Goal: Check status

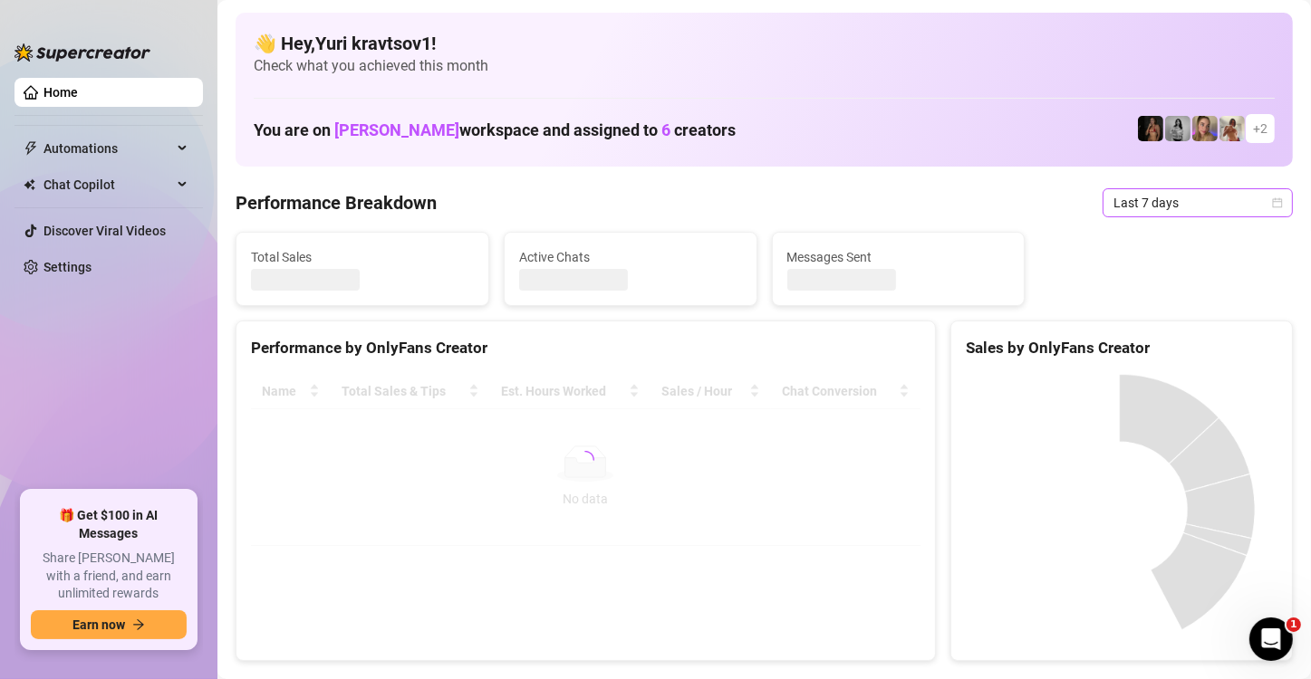
click at [1189, 191] on span "Last 7 days" at bounding box center [1197, 202] width 168 height 27
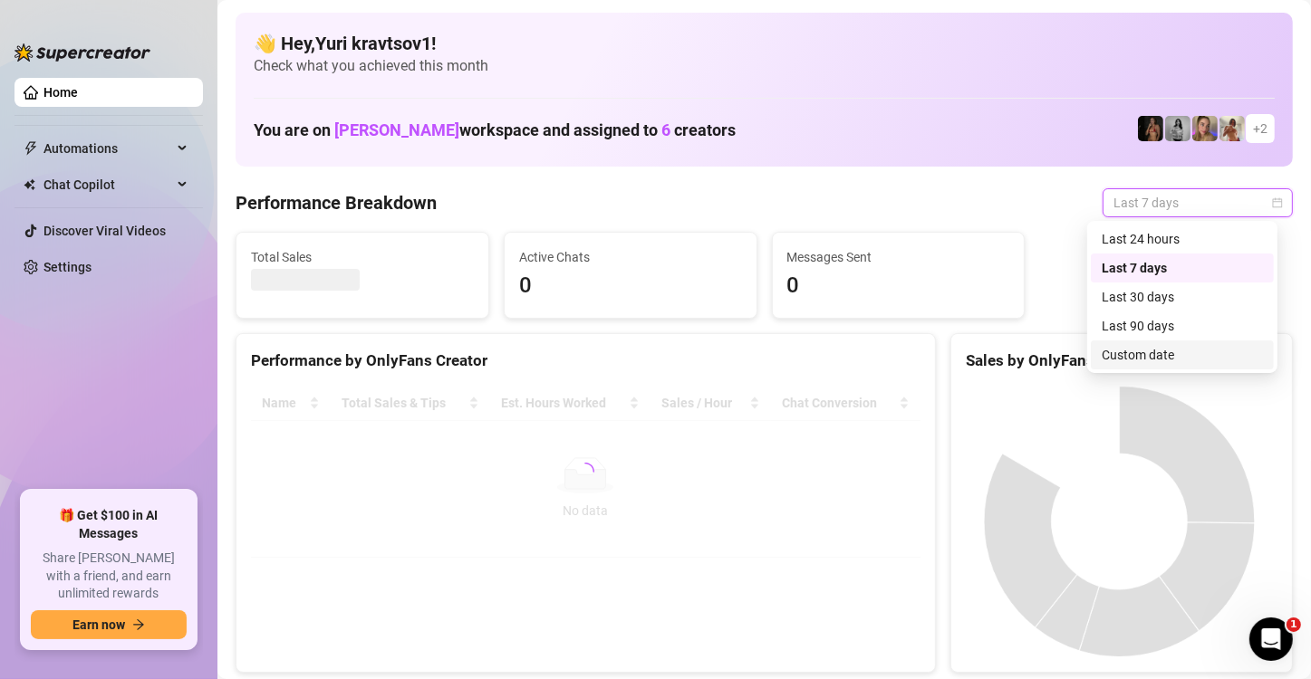
click at [1166, 349] on div "Custom date" at bounding box center [1181, 355] width 161 height 20
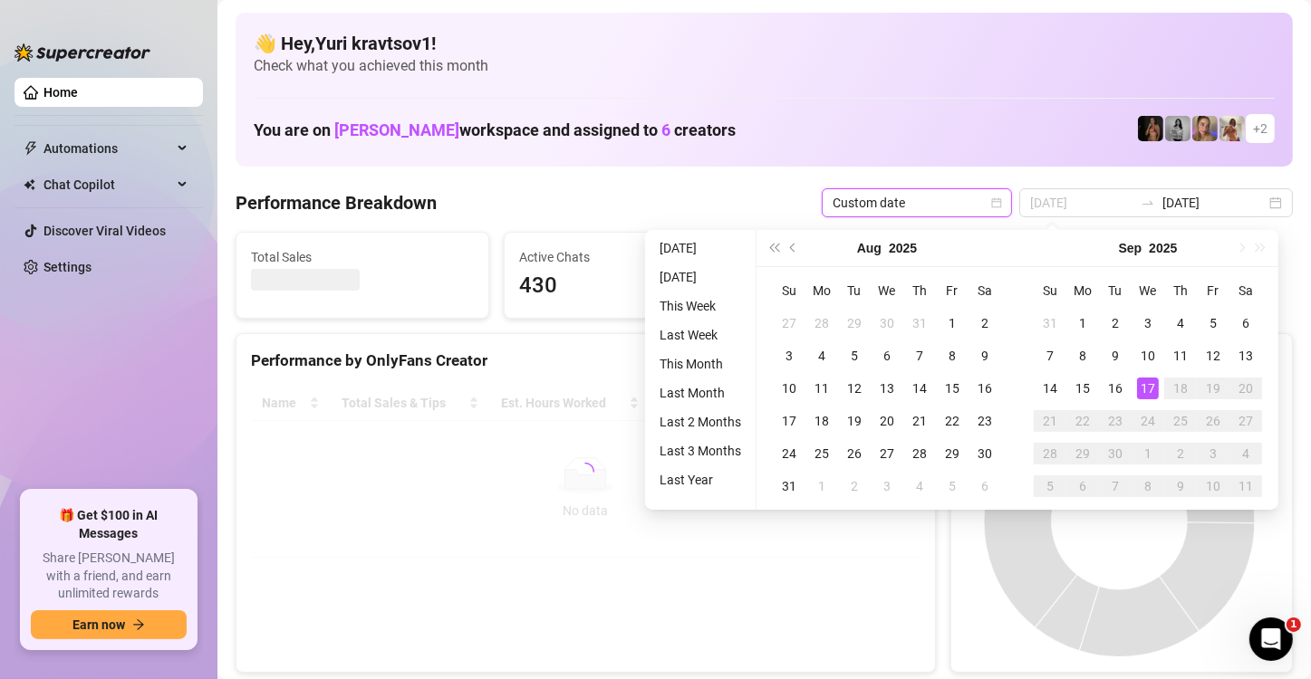
click at [1145, 388] on div "17" at bounding box center [1148, 389] width 22 height 22
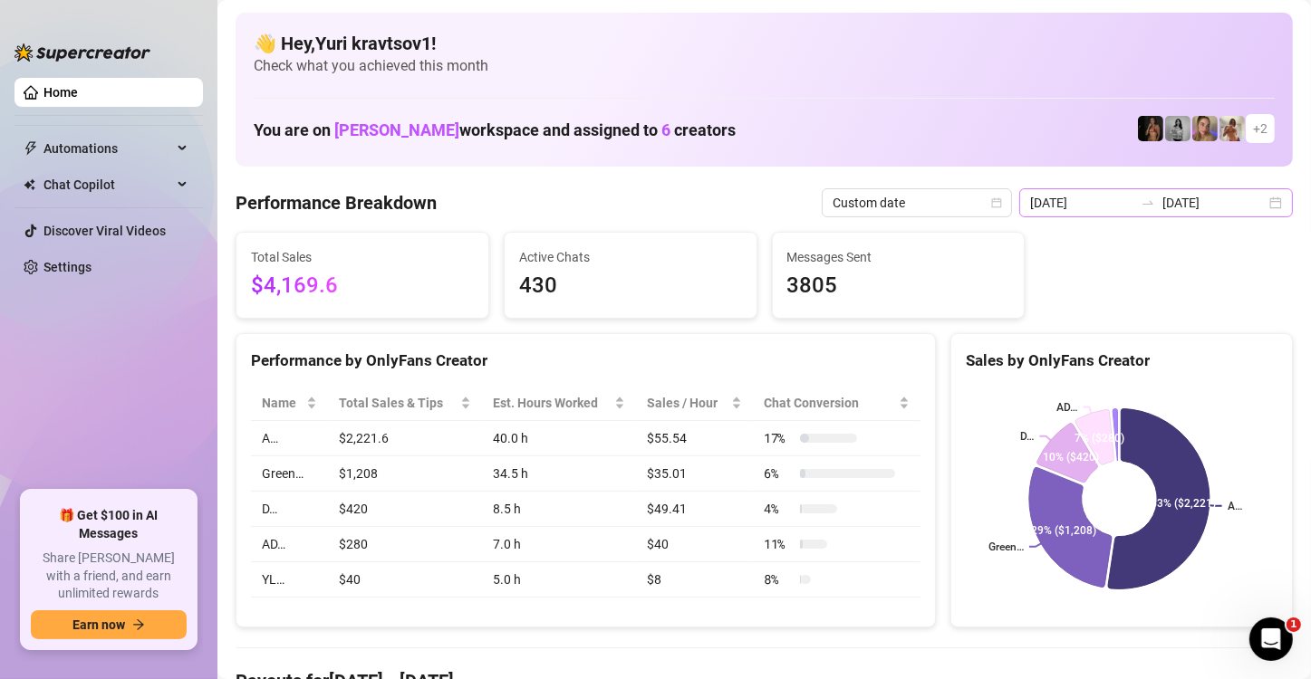
click at [1265, 203] on div "[DATE] [DATE]" at bounding box center [1156, 202] width 274 height 29
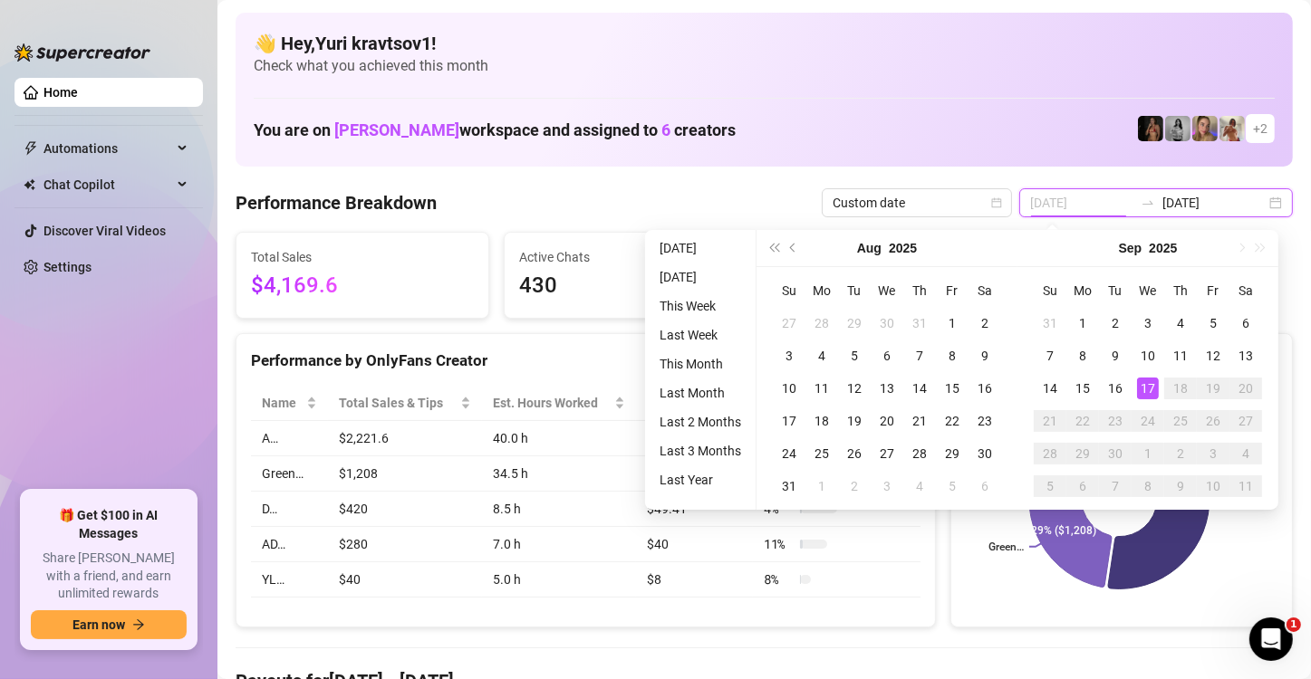
type input "[DATE]"
click at [1149, 393] on div "17" at bounding box center [1148, 389] width 22 height 22
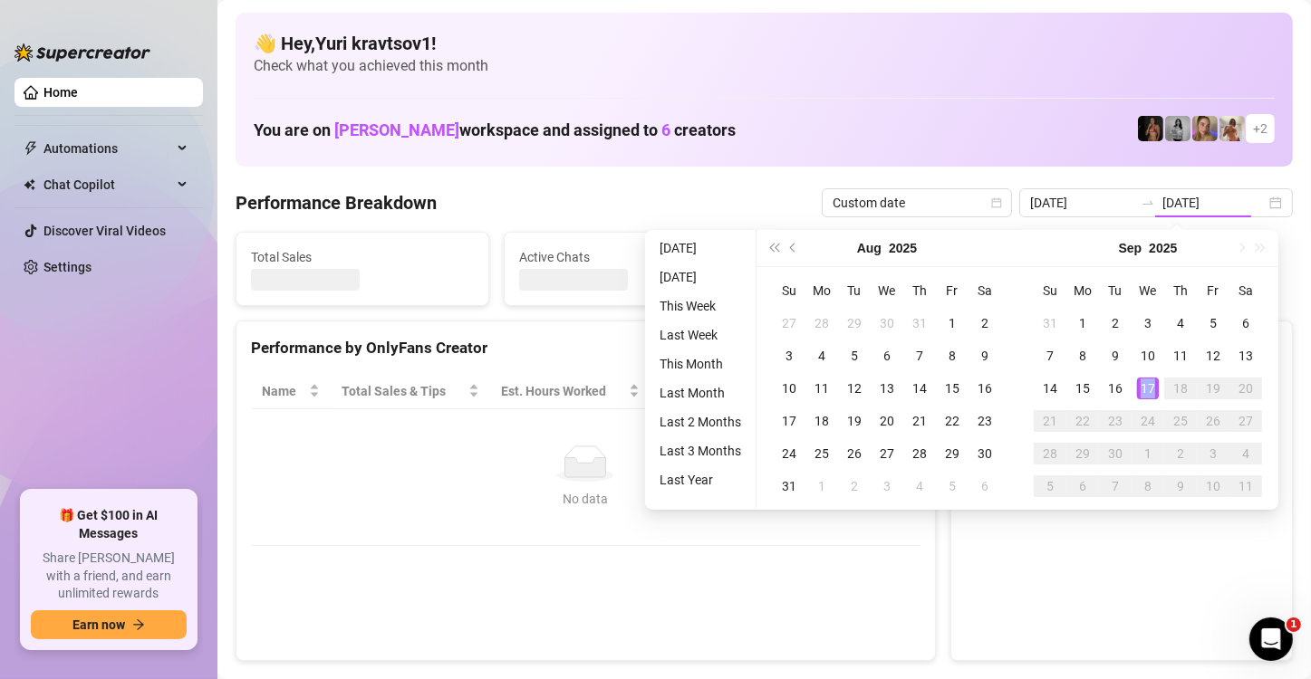
type input "[DATE]"
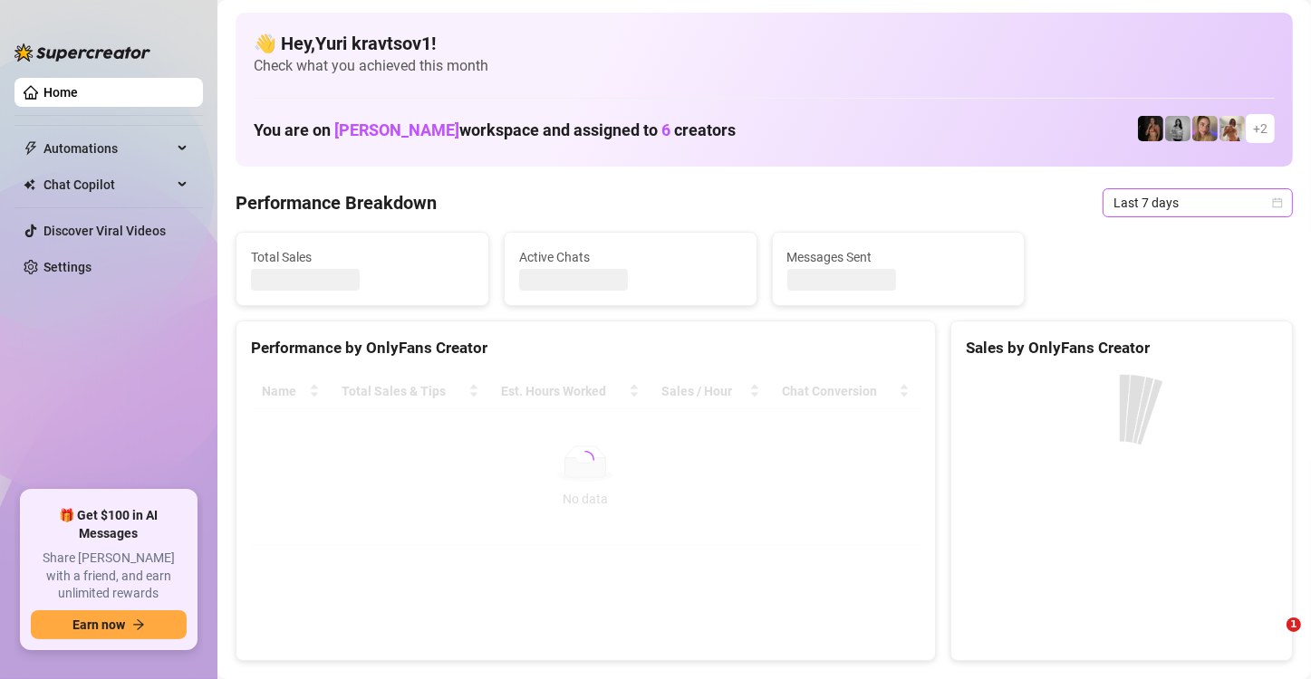
click at [1234, 208] on span "Last 7 days" at bounding box center [1197, 202] width 168 height 27
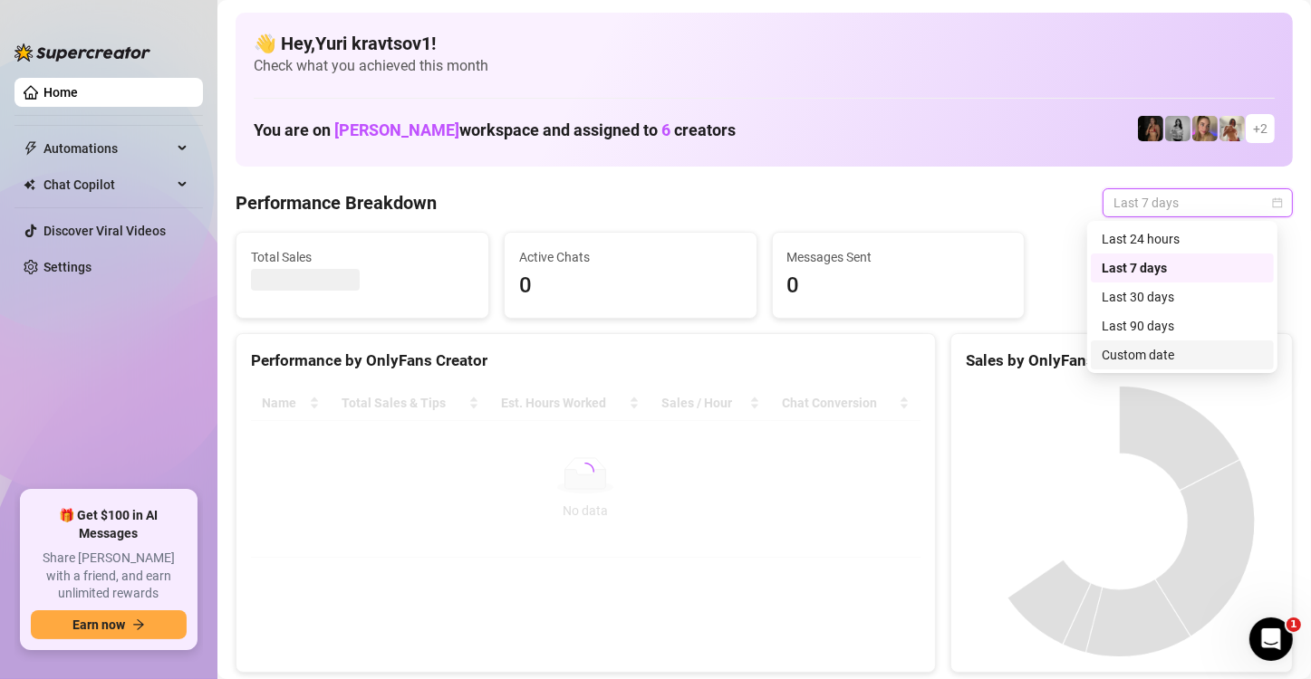
click at [1203, 350] on div "Custom date" at bounding box center [1181, 355] width 161 height 20
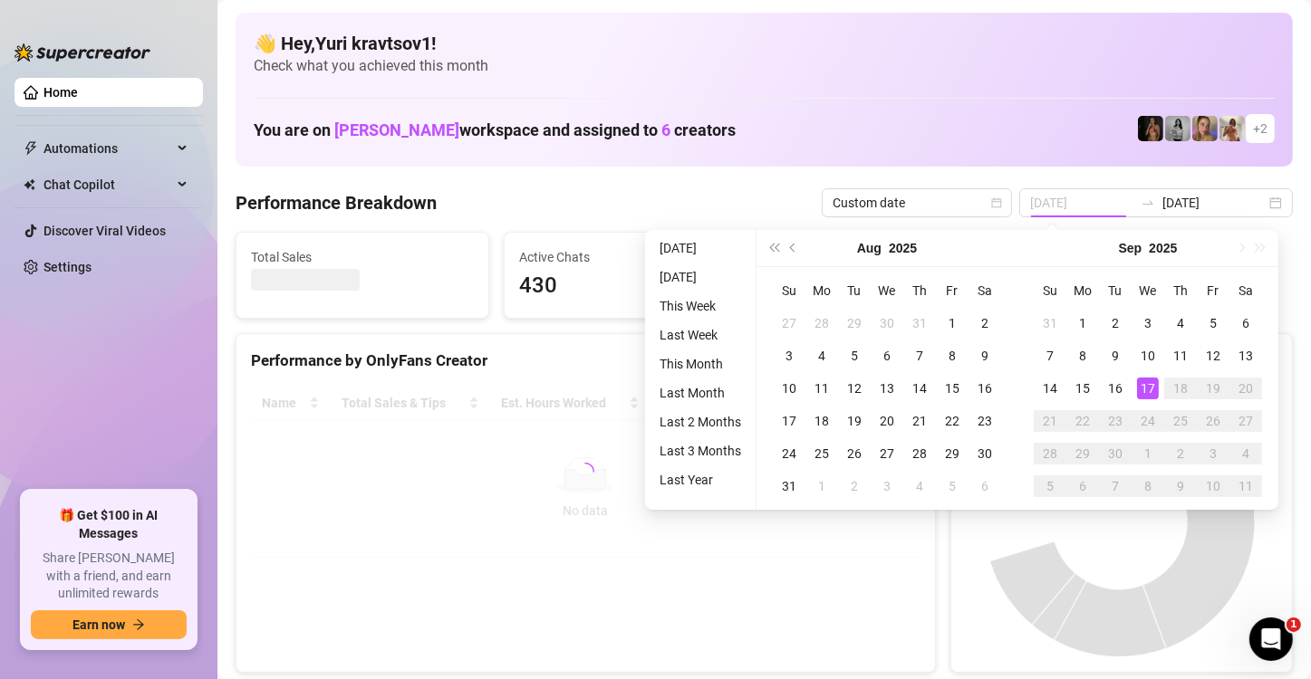
click at [1144, 385] on div "17" at bounding box center [1148, 389] width 22 height 22
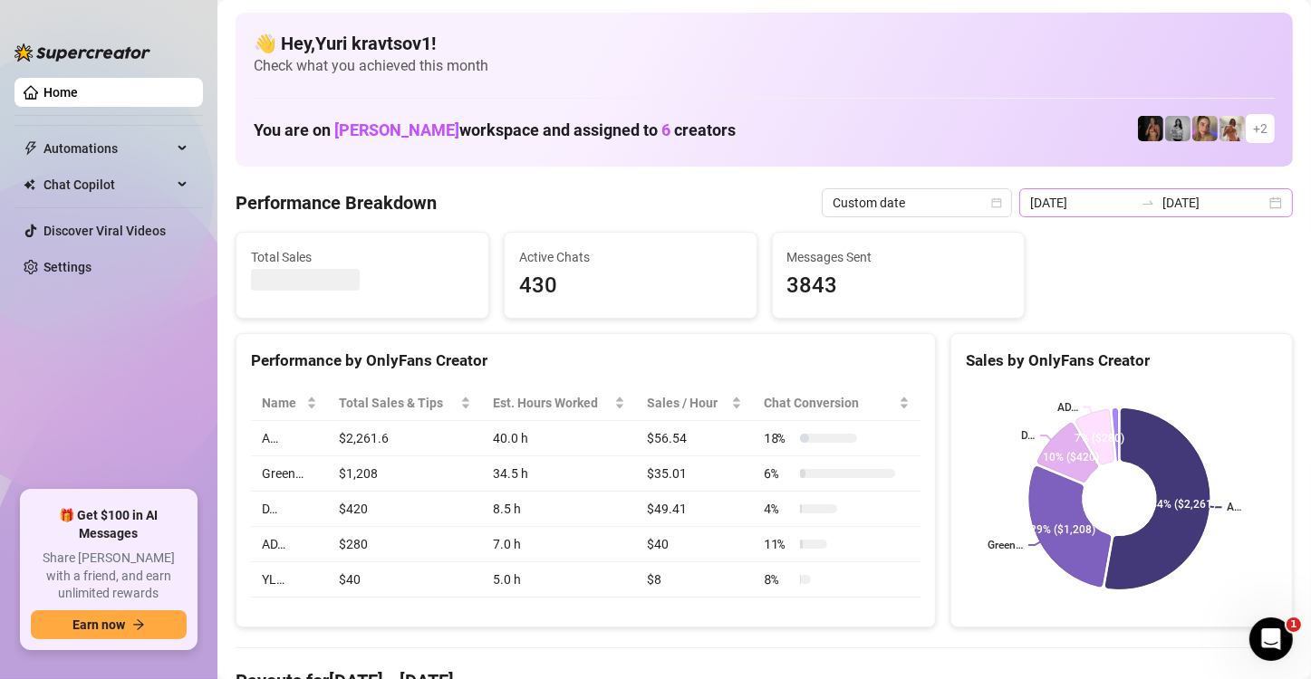
click at [1264, 203] on div "[DATE] [DATE]" at bounding box center [1156, 202] width 274 height 29
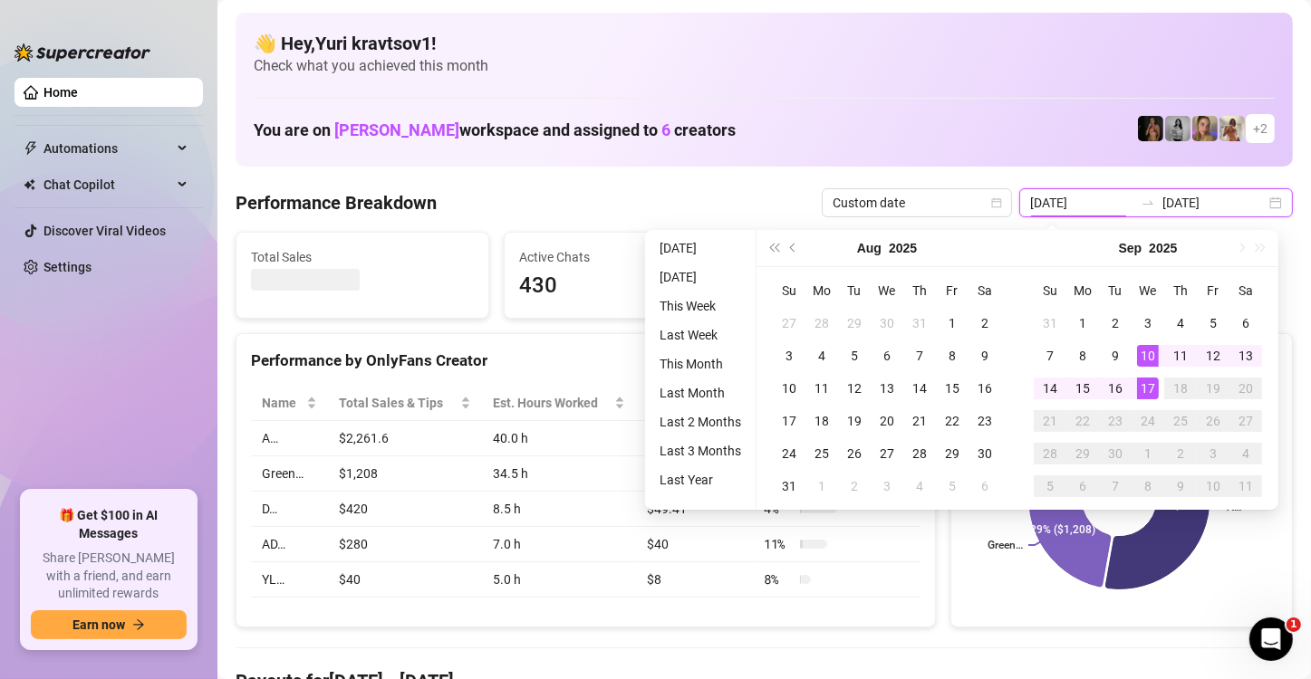
type input "[DATE]"
click at [1146, 386] on div "17" at bounding box center [1148, 389] width 22 height 22
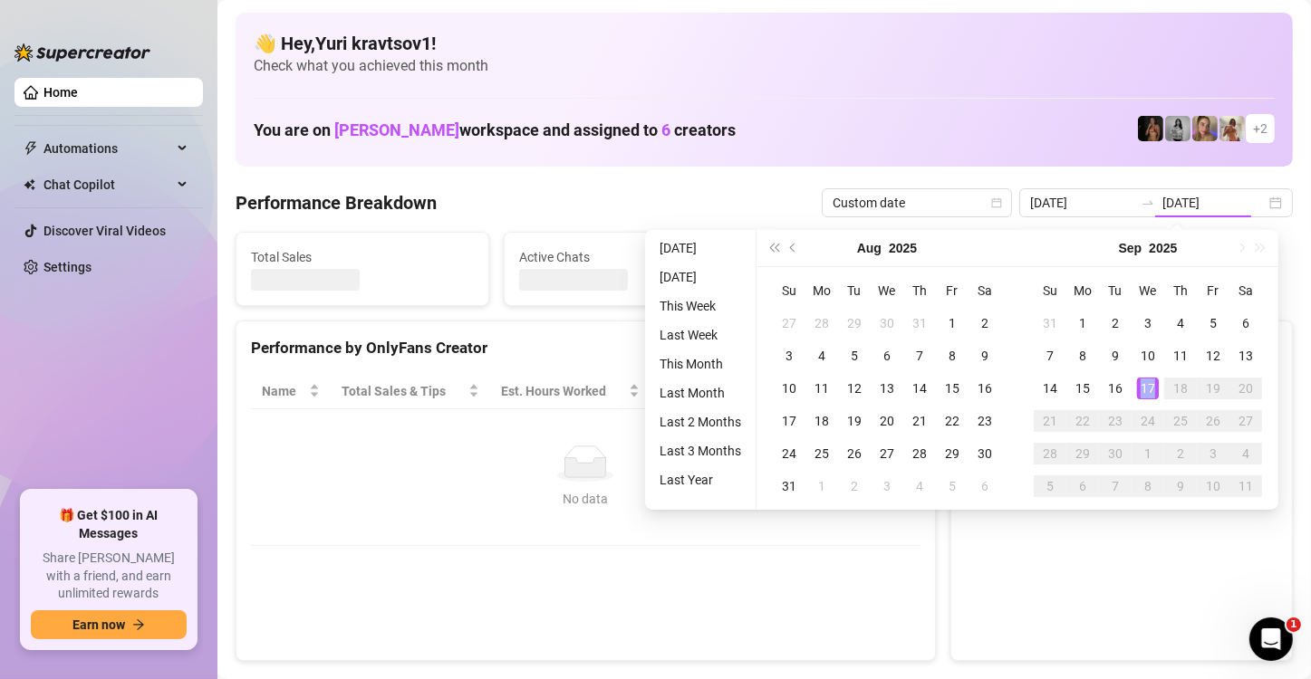
type input "[DATE]"
